Goal: Task Accomplishment & Management: Complete application form

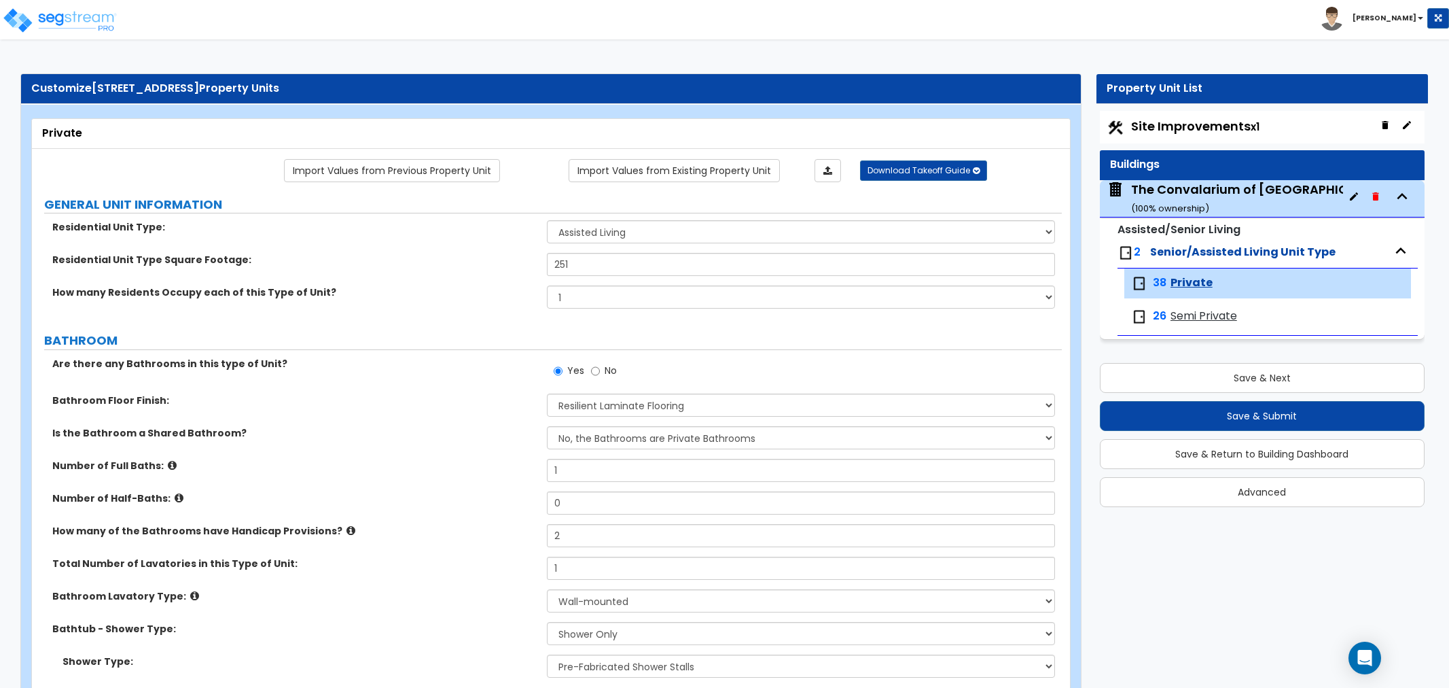
select select "3"
select select "1"
select select "3"
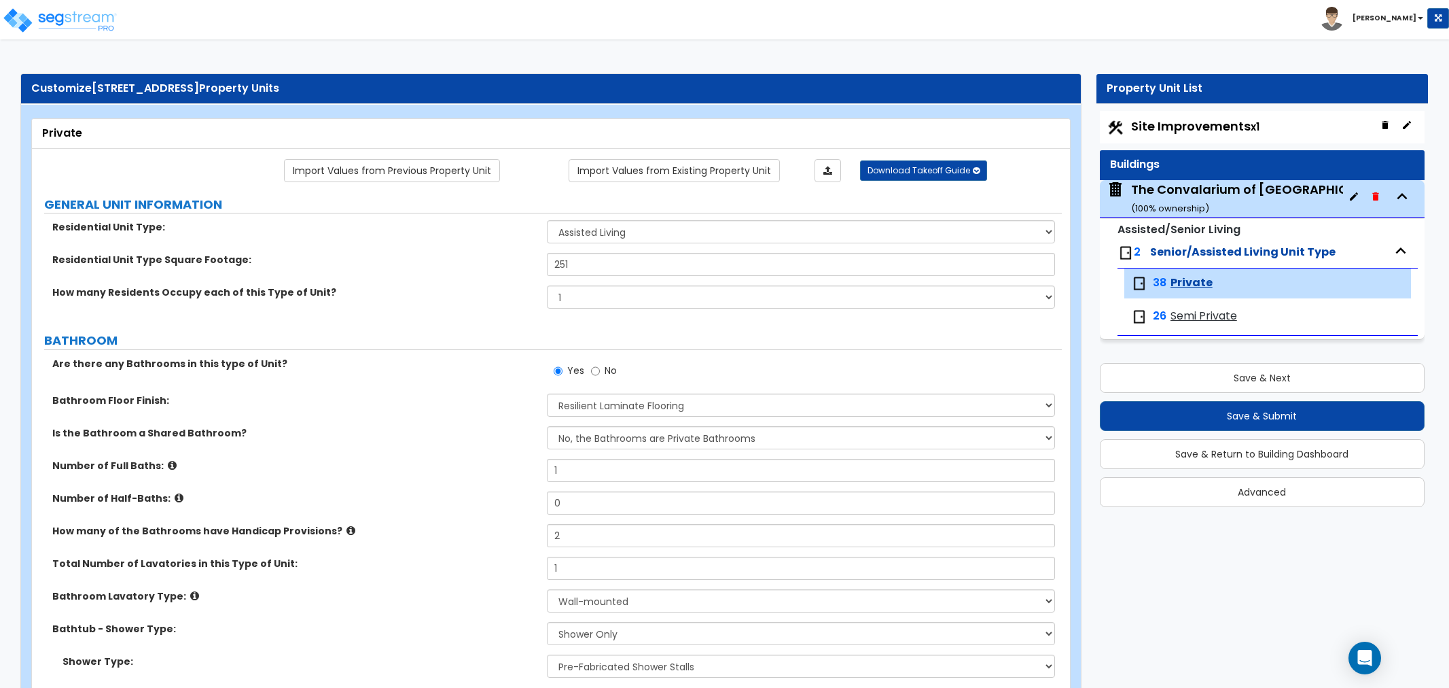
select select "1"
select select "2"
select select "1"
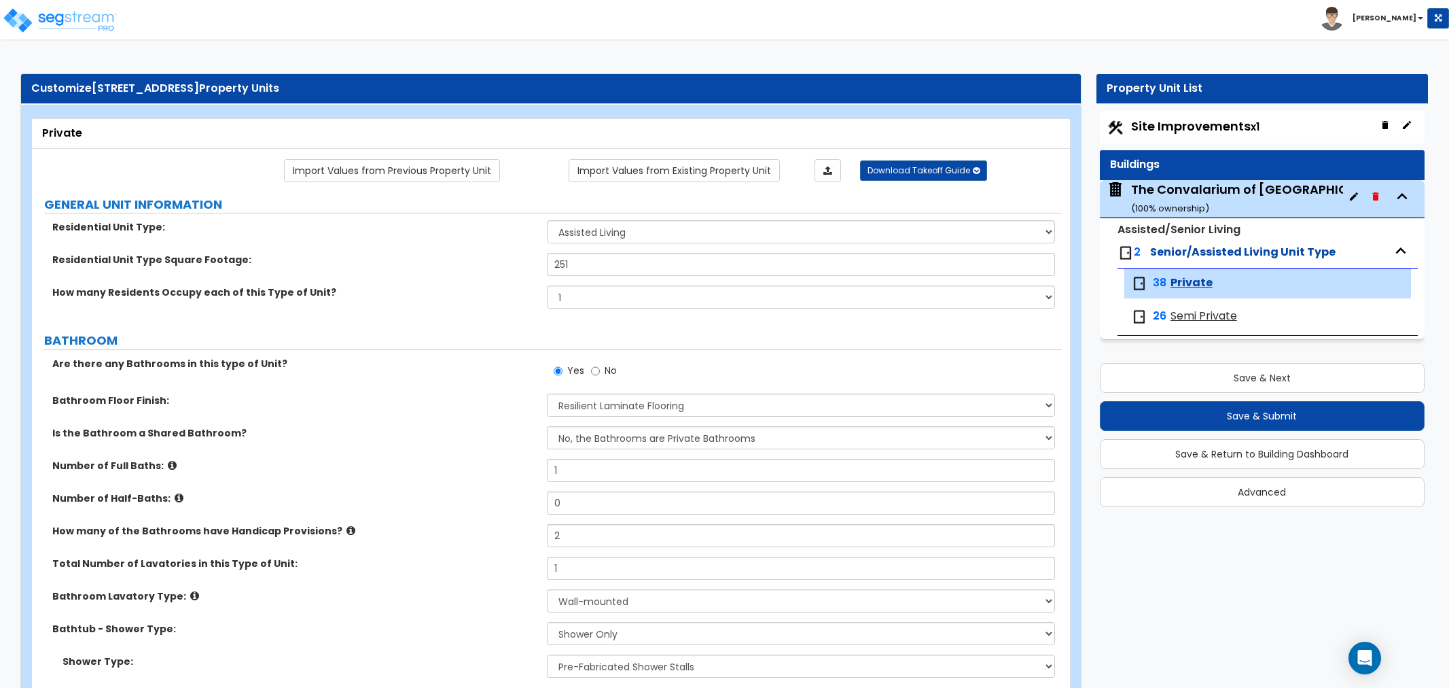
select select "4"
select select "3"
click at [446, 467] on label "Number of Full Baths:" at bounding box center [294, 466] width 485 height 14
select select "5"
select select "1"
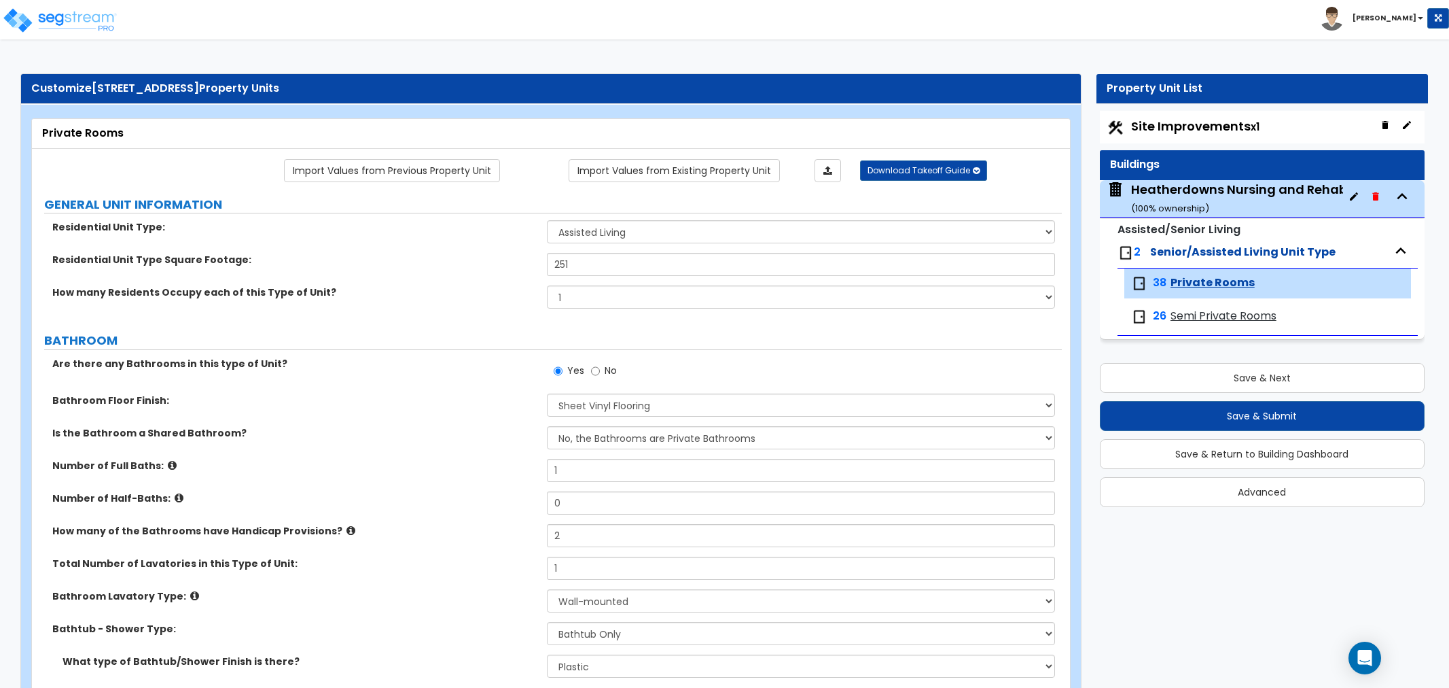
select select "2"
select select "1"
select select "3"
select select "1"
select select "2"
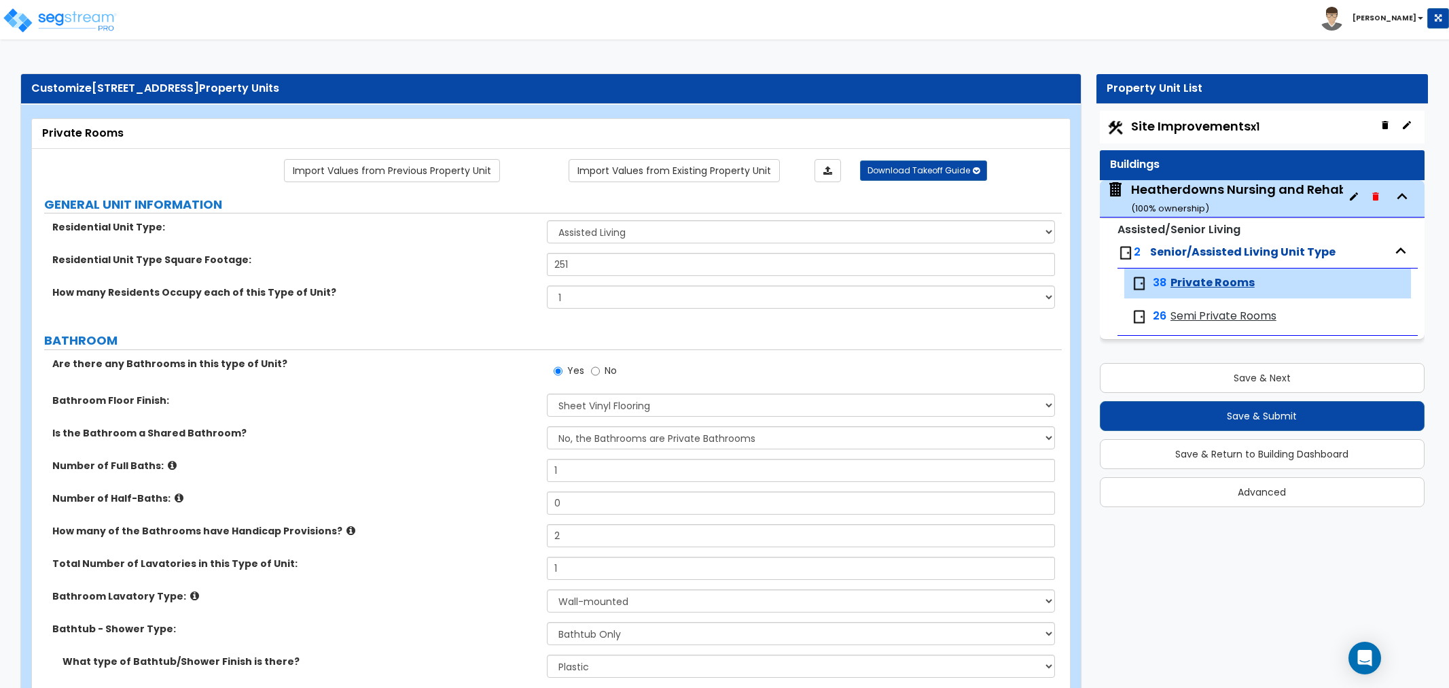
select select "1"
select select "4"
select select "1"
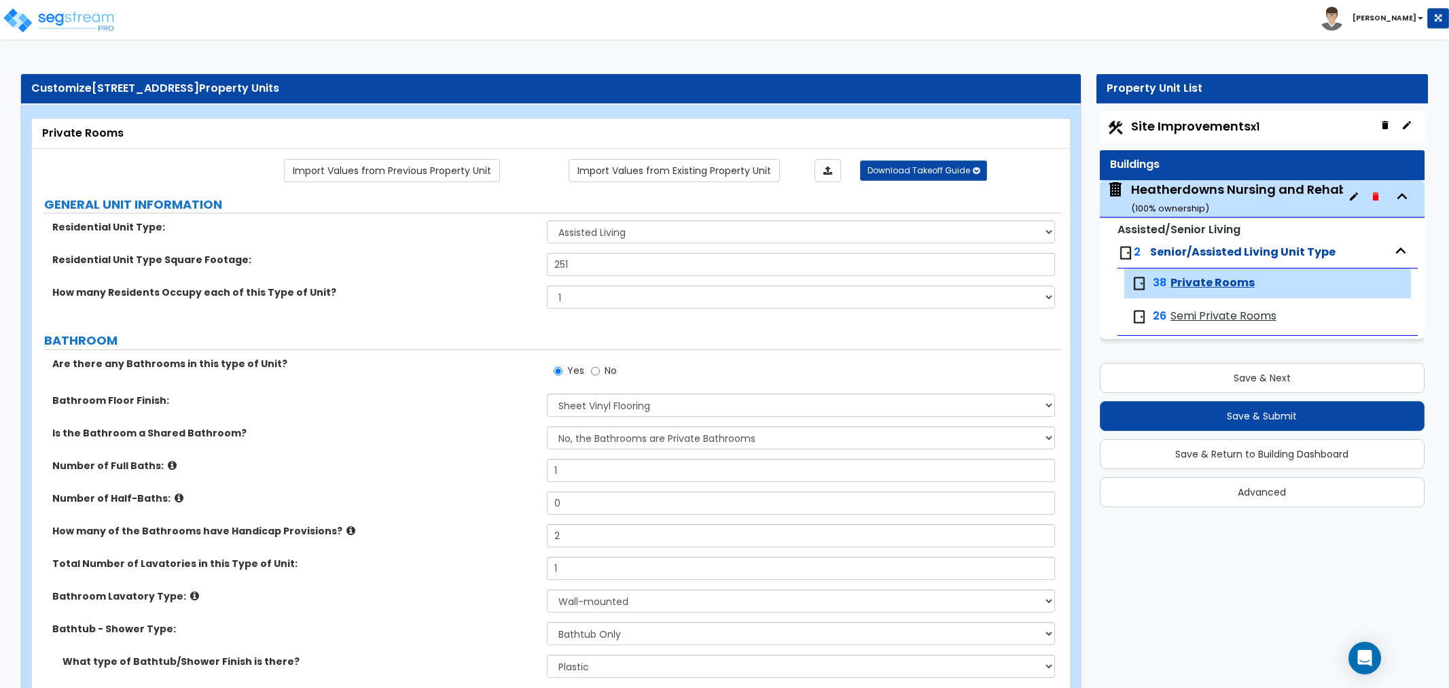
select select "3"
